Goal: Transaction & Acquisition: Book appointment/travel/reservation

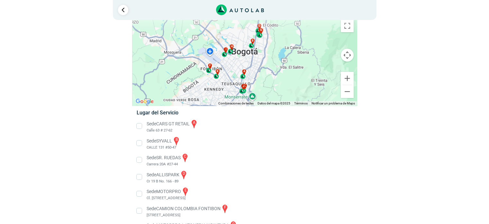
scroll to position [64, 0]
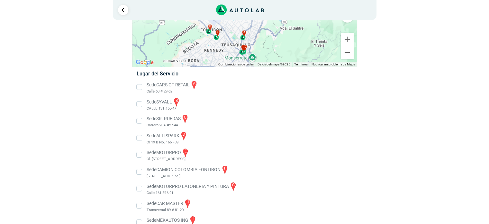
click at [141, 104] on li "Sede SYVALL b CALLE 131 #50-47" at bounding box center [245, 104] width 226 height 14
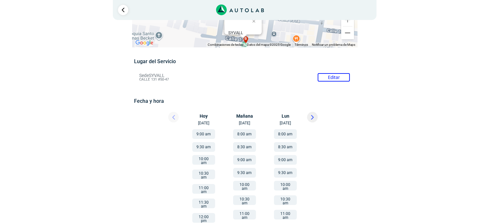
scroll to position [64, 0]
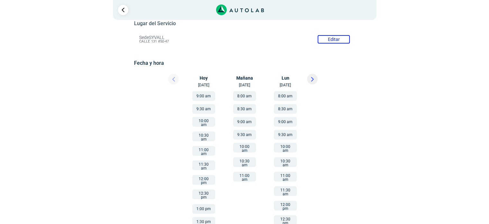
click at [313, 79] on icon at bounding box center [313, 79] width 2 height 4
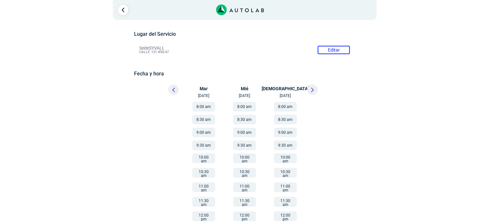
scroll to position [117, 0]
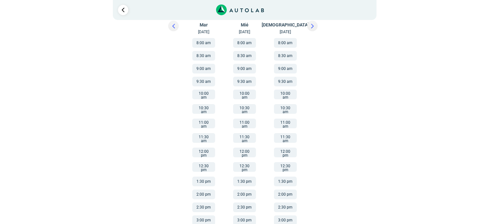
click at [247, 215] on button "3:00 pm" at bounding box center [244, 220] width 23 height 10
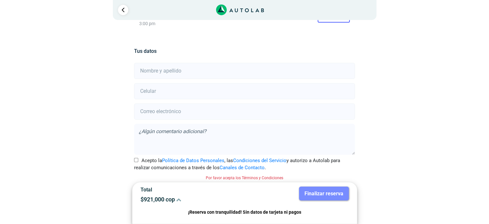
scroll to position [126, 0]
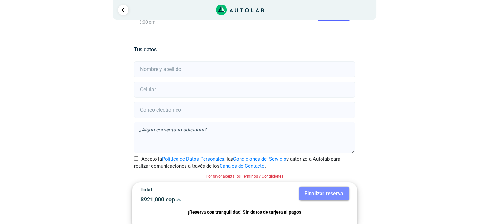
click at [184, 72] on input "text" at bounding box center [244, 69] width 221 height 16
type input "[PERSON_NAME]"
click at [177, 87] on input "number" at bounding box center [244, 89] width 221 height 16
type input "3212501958"
click at [176, 112] on input "email" at bounding box center [244, 110] width 221 height 16
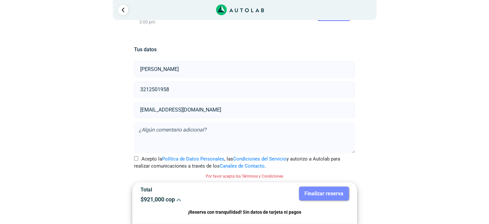
type input "[EMAIL_ADDRESS][DOMAIN_NAME]"
click at [135, 157] on input "Acepto la Política de Datos Personales , las Condiciones del Servicio y autoriz…" at bounding box center [136, 158] width 4 height 4
checkbox input "true"
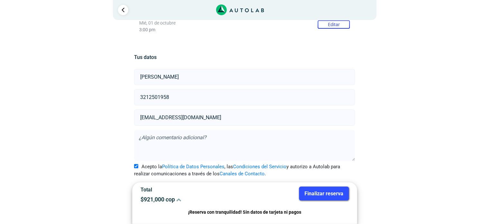
scroll to position [117, 0]
click at [327, 194] on button "Finalizar reserva" at bounding box center [324, 193] width 50 height 14
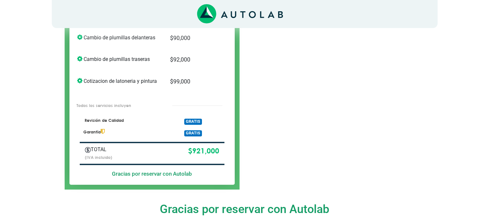
scroll to position [193, 0]
